Goal: Find specific page/section: Find specific page/section

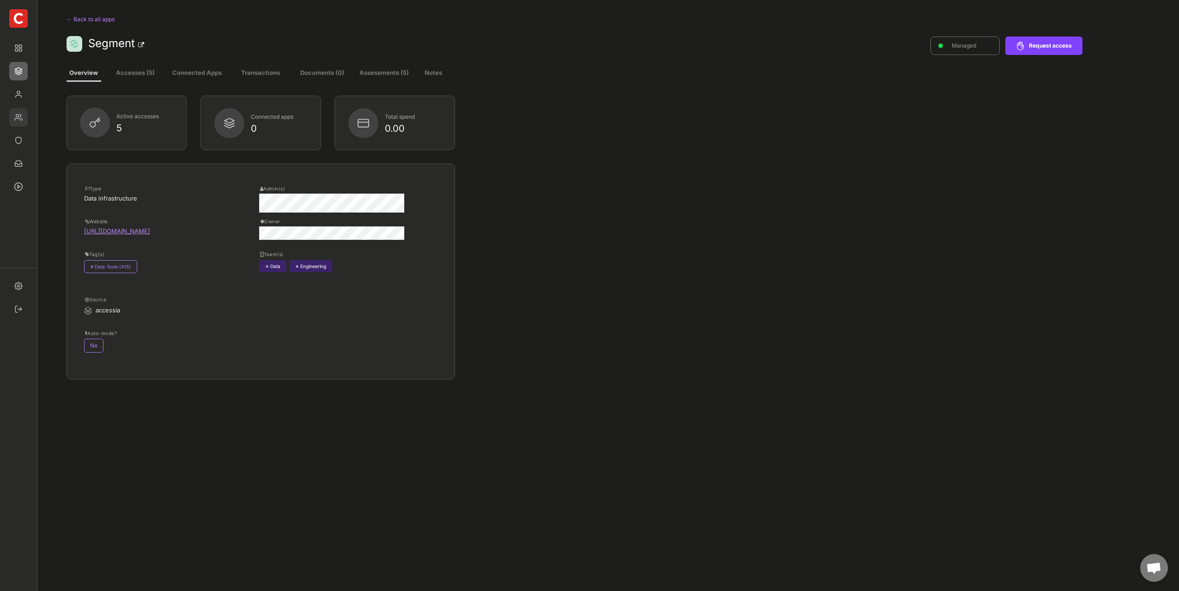
click at [20, 118] on img at bounding box center [18, 117] width 18 height 18
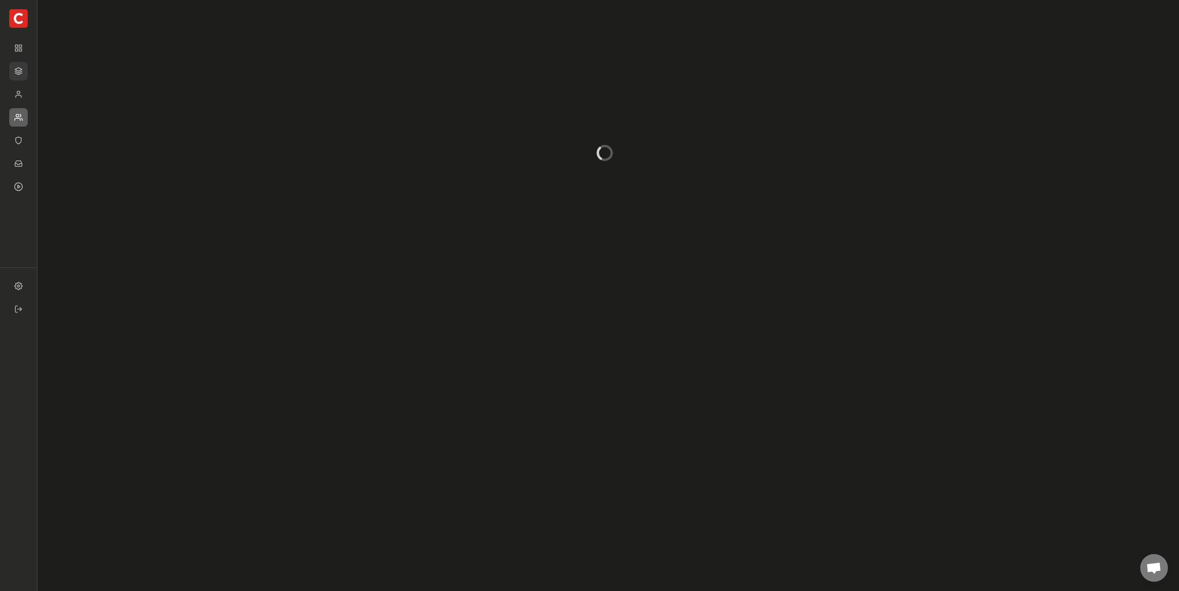
click at [16, 73] on img at bounding box center [18, 71] width 18 height 18
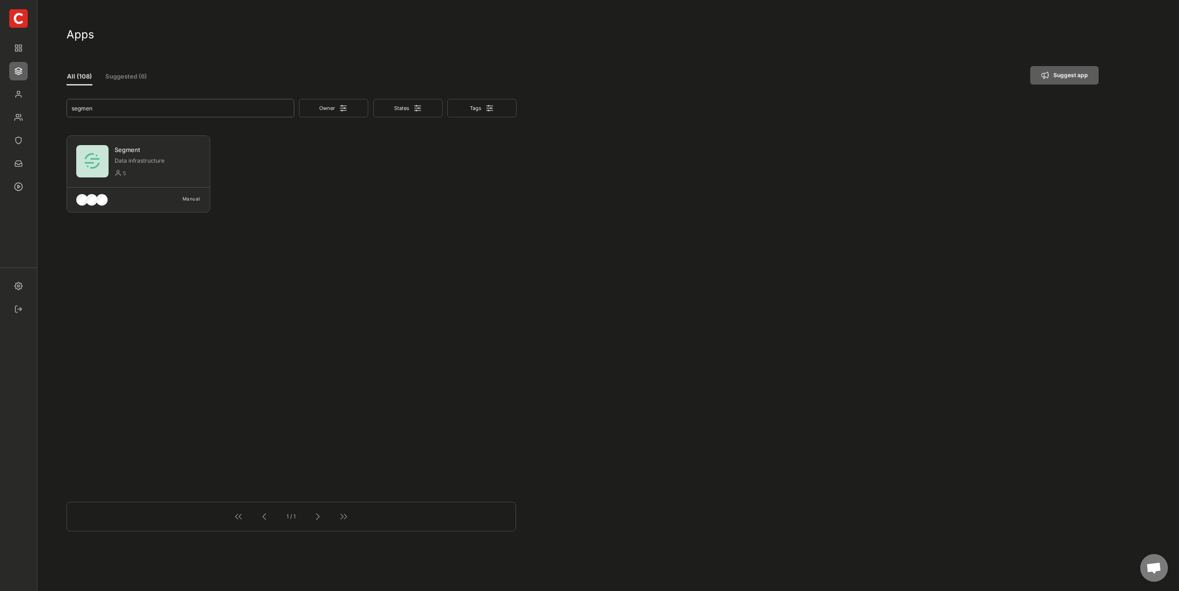
click at [181, 113] on input "input" at bounding box center [181, 108] width 228 height 18
drag, startPoint x: 170, startPoint y: 109, endPoint x: 38, endPoint y: 111, distance: 131.7
type input "mixpa"
click at [169, 170] on div "16" at bounding box center [162, 173] width 78 height 11
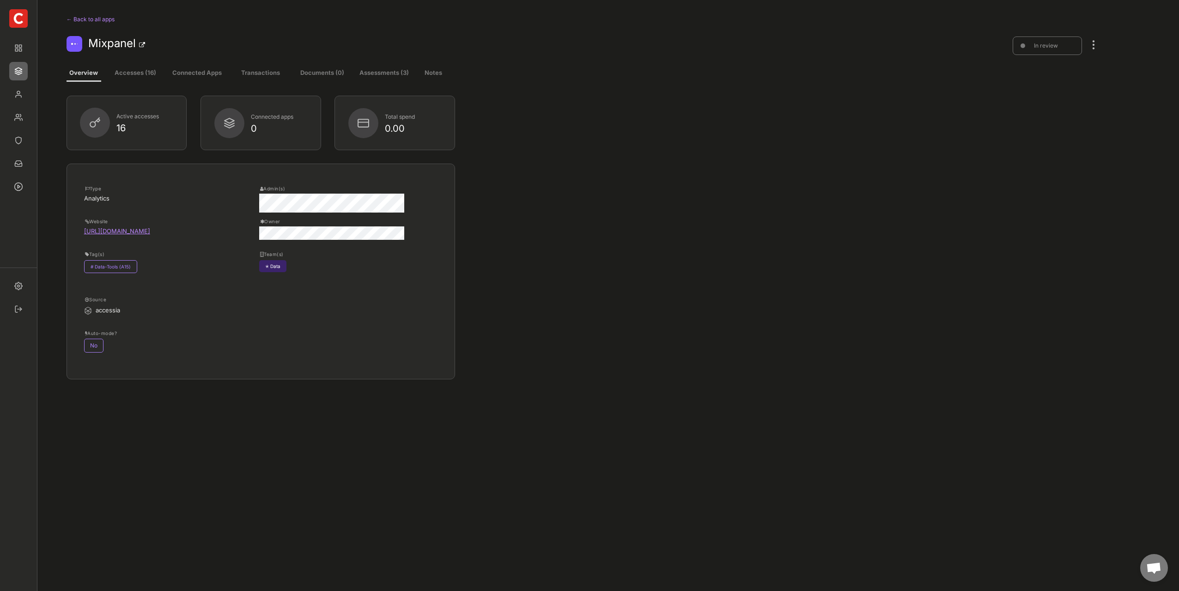
click at [578, 252] on div "Active accesses 16 Connected apps 0 Total spend 0.00 Type Analytics Website [UR…" at bounding box center [583, 233] width 1033 height 274
